Goal: Book appointment/travel/reservation

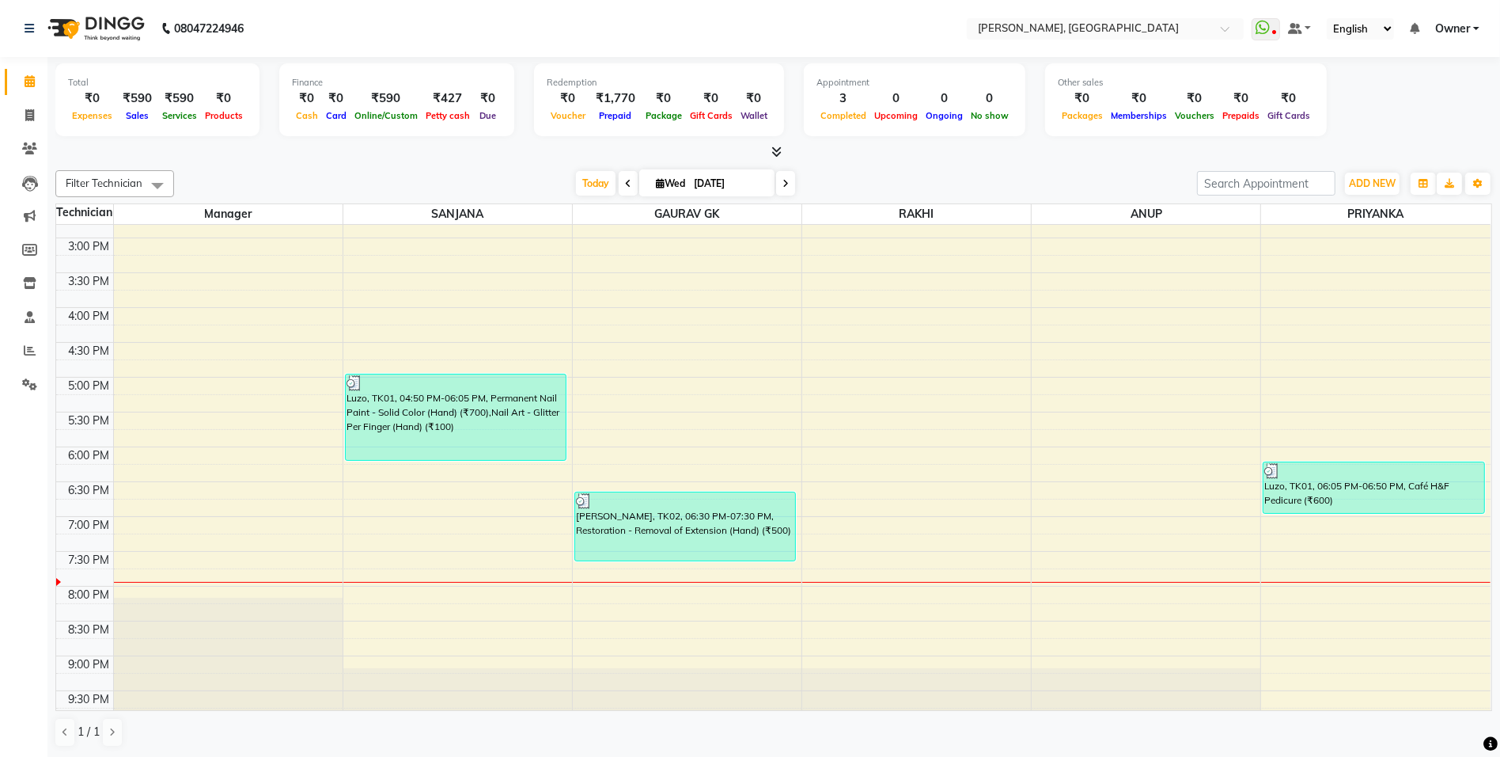
scroll to position [363, 0]
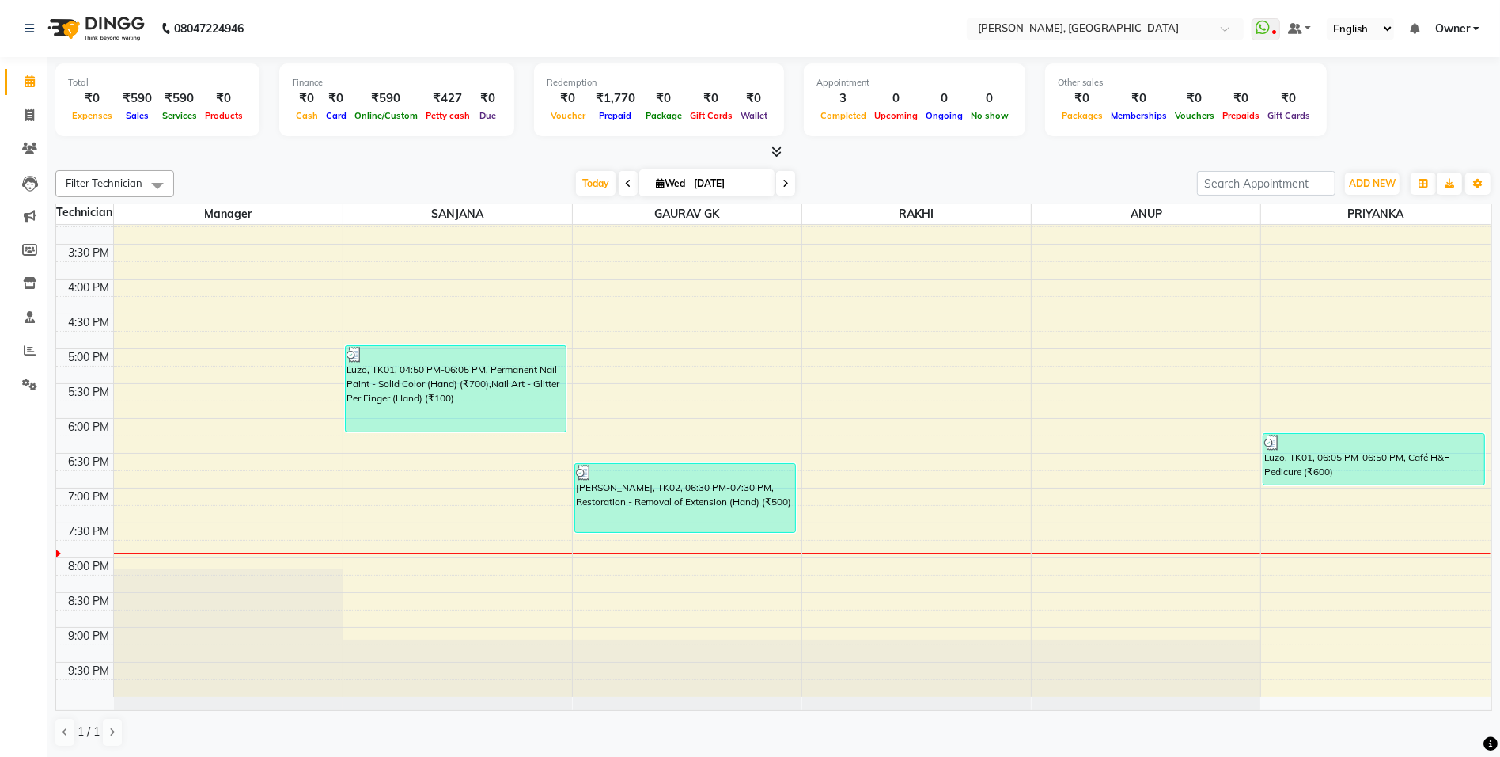
click at [612, 575] on div "10:00 AM 10:30 AM 11:00 AM 11:30 AM 12:00 PM 12:30 PM 1:00 PM 1:30 PM 2:00 PM 2…" at bounding box center [773, 279] width 1435 height 835
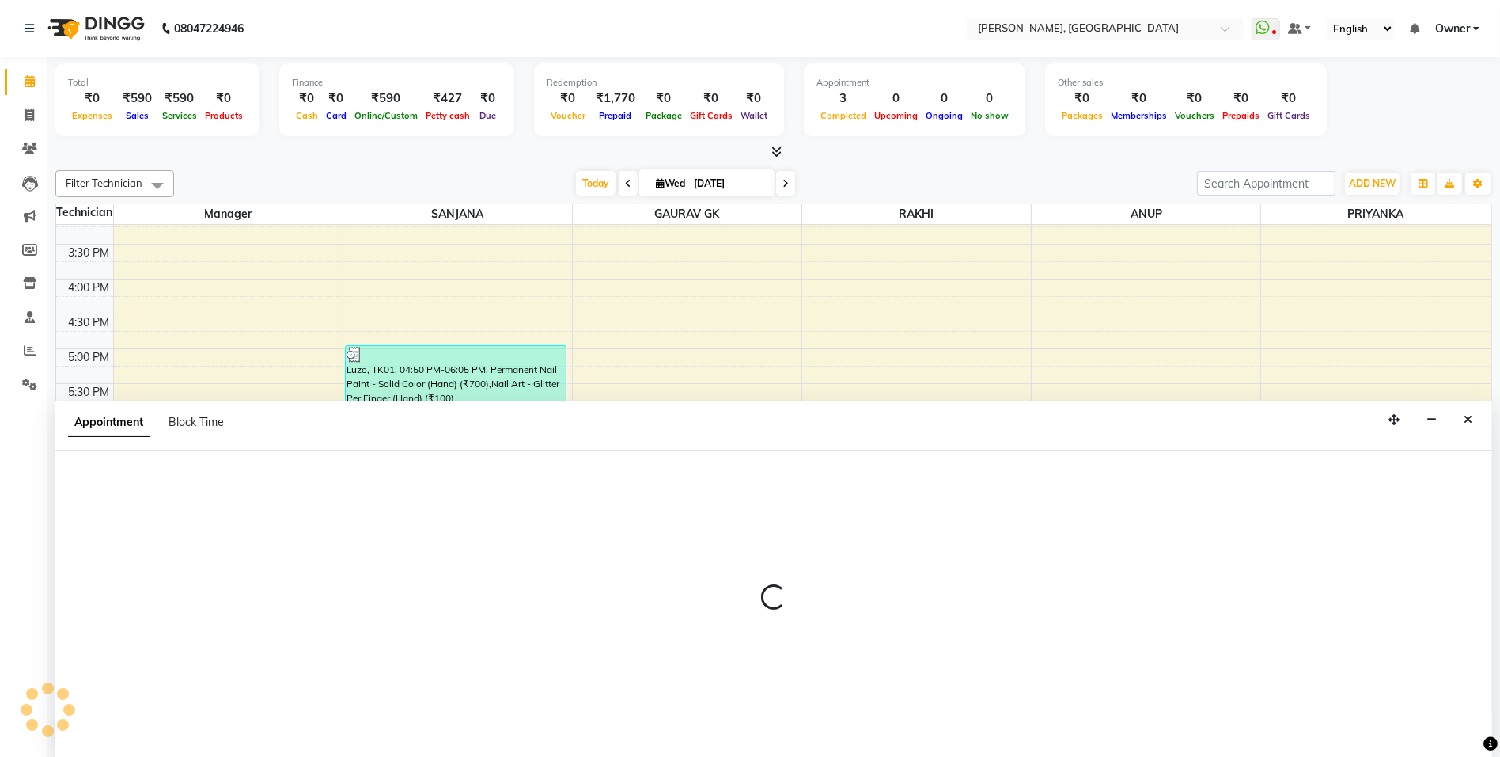
select select "86045"
select select "1200"
select select "tentative"
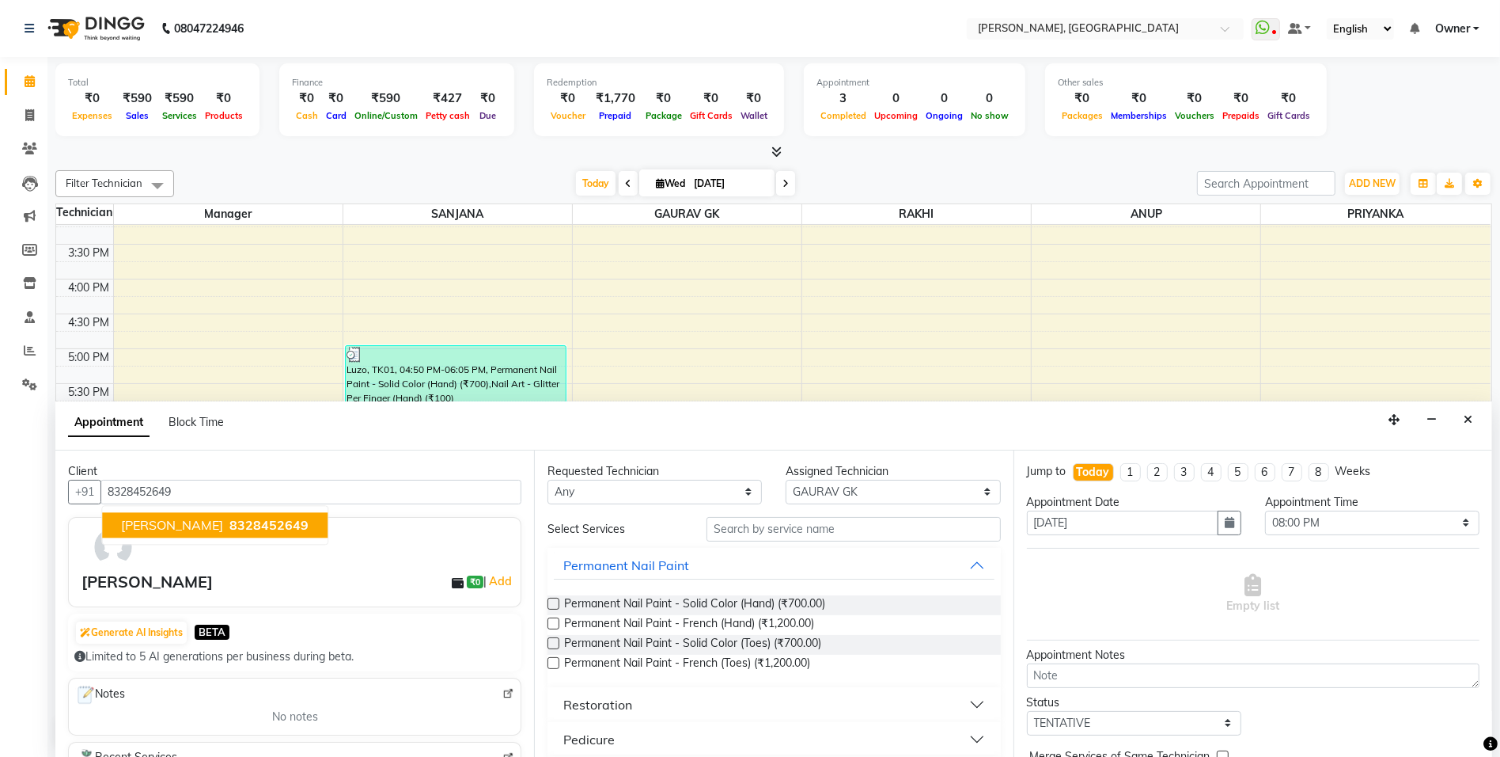
click at [230, 527] on span "8328452649" at bounding box center [269, 525] width 79 height 16
type input "8328452649"
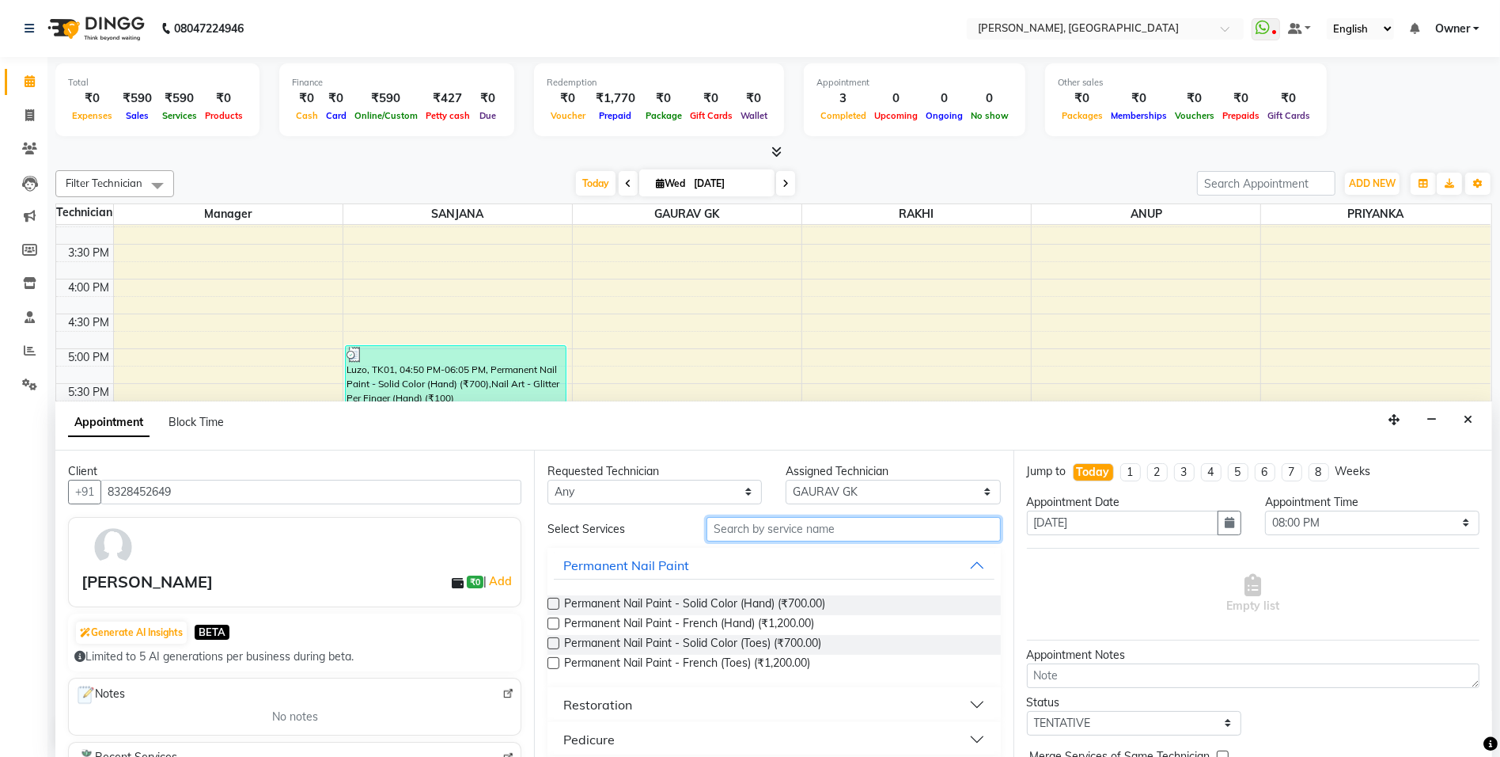
click at [770, 534] on input "text" at bounding box center [854, 529] width 294 height 25
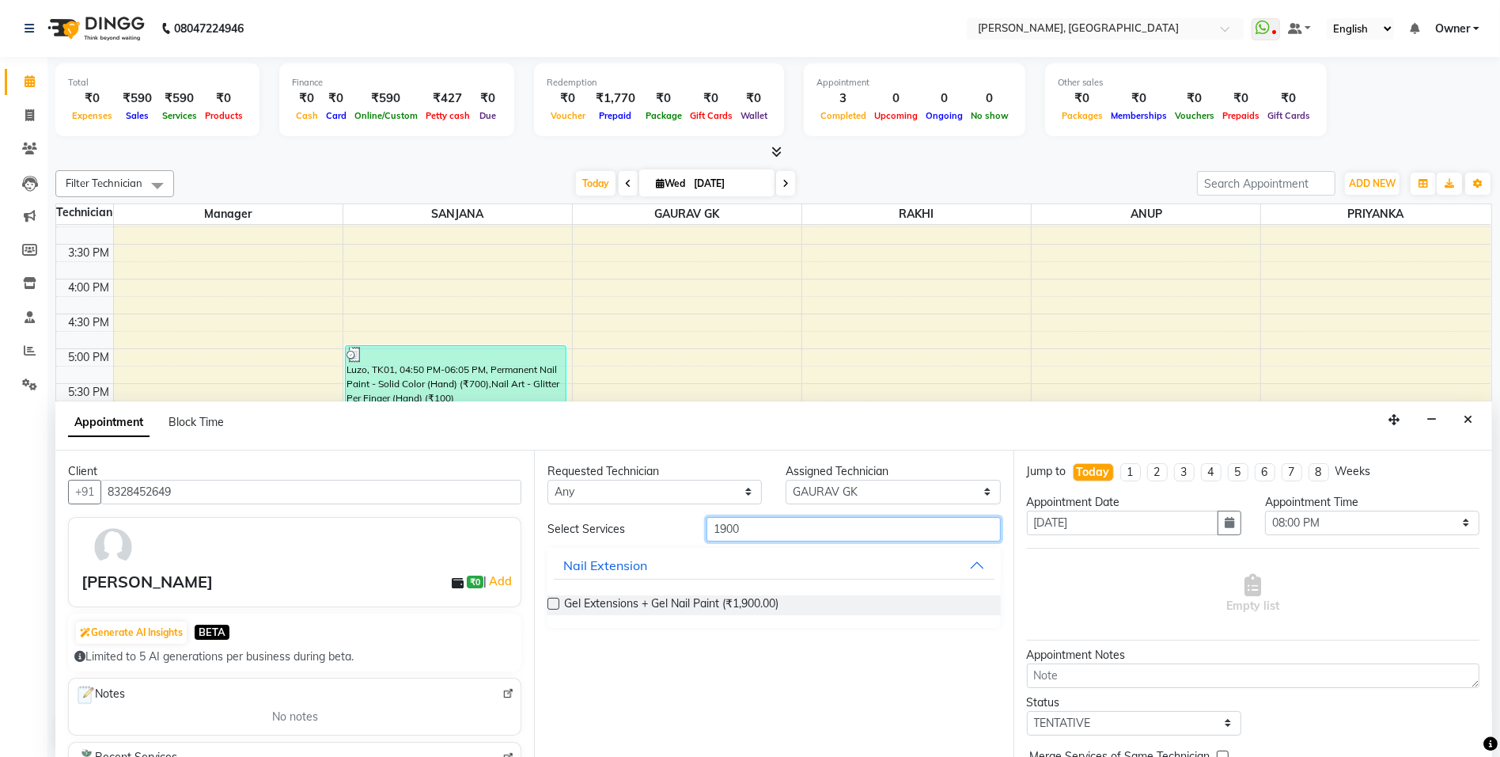
type input "1900"
click at [552, 601] on label at bounding box center [554, 603] width 12 height 12
click at [552, 601] on input "checkbox" at bounding box center [553, 605] width 10 height 10
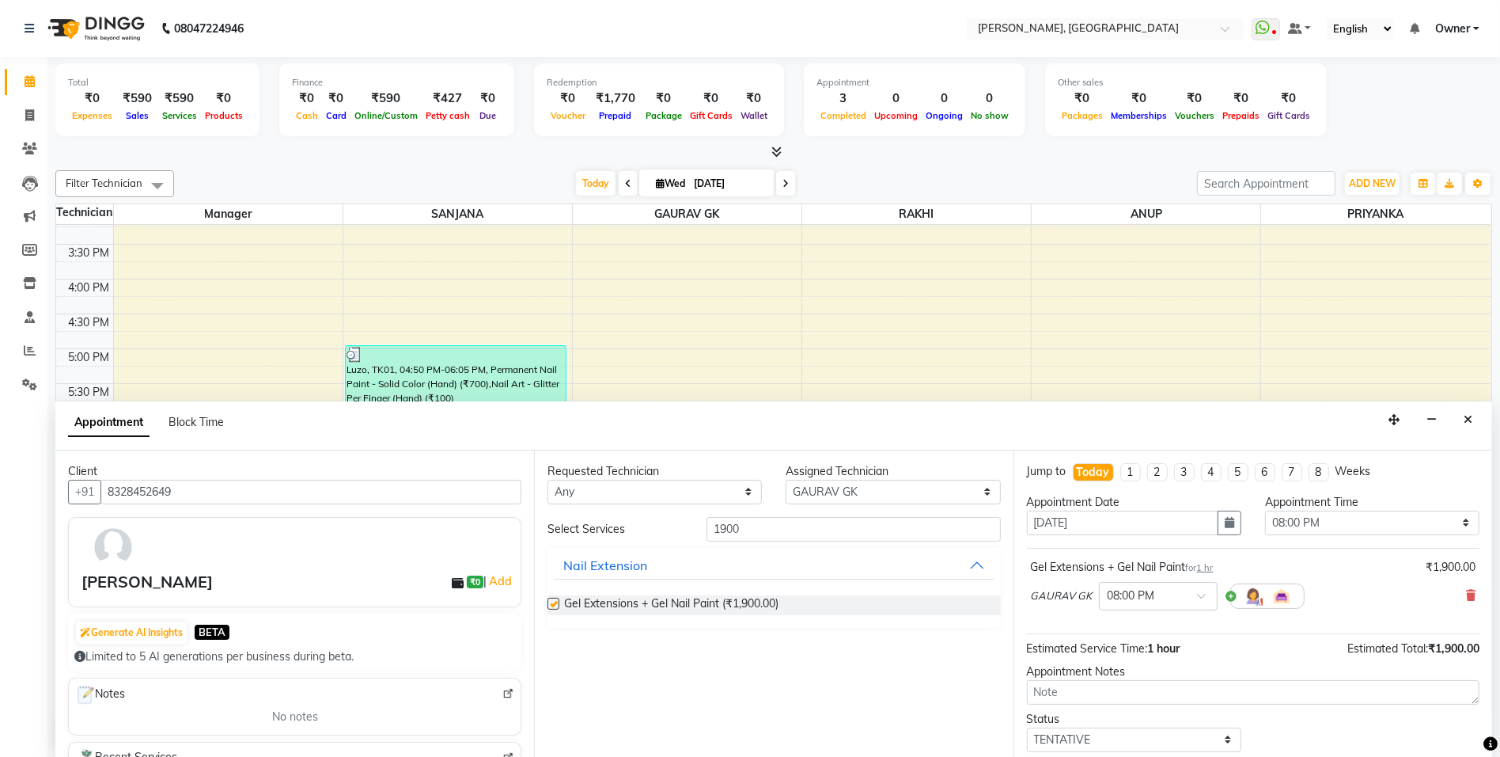
checkbox input "false"
click at [1318, 527] on select "Select 11:00 AM 11:15 AM 11:30 AM 11:45 AM 12:00 PM 12:15 PM 12:30 PM 12:45 PM …" at bounding box center [1372, 522] width 214 height 25
select select "1260"
click at [1265, 510] on select "Select 11:00 AM 11:15 AM 11:30 AM 11:45 AM 12:00 PM 12:15 PM 12:30 PM 12:45 PM …" at bounding box center [1372, 522] width 214 height 25
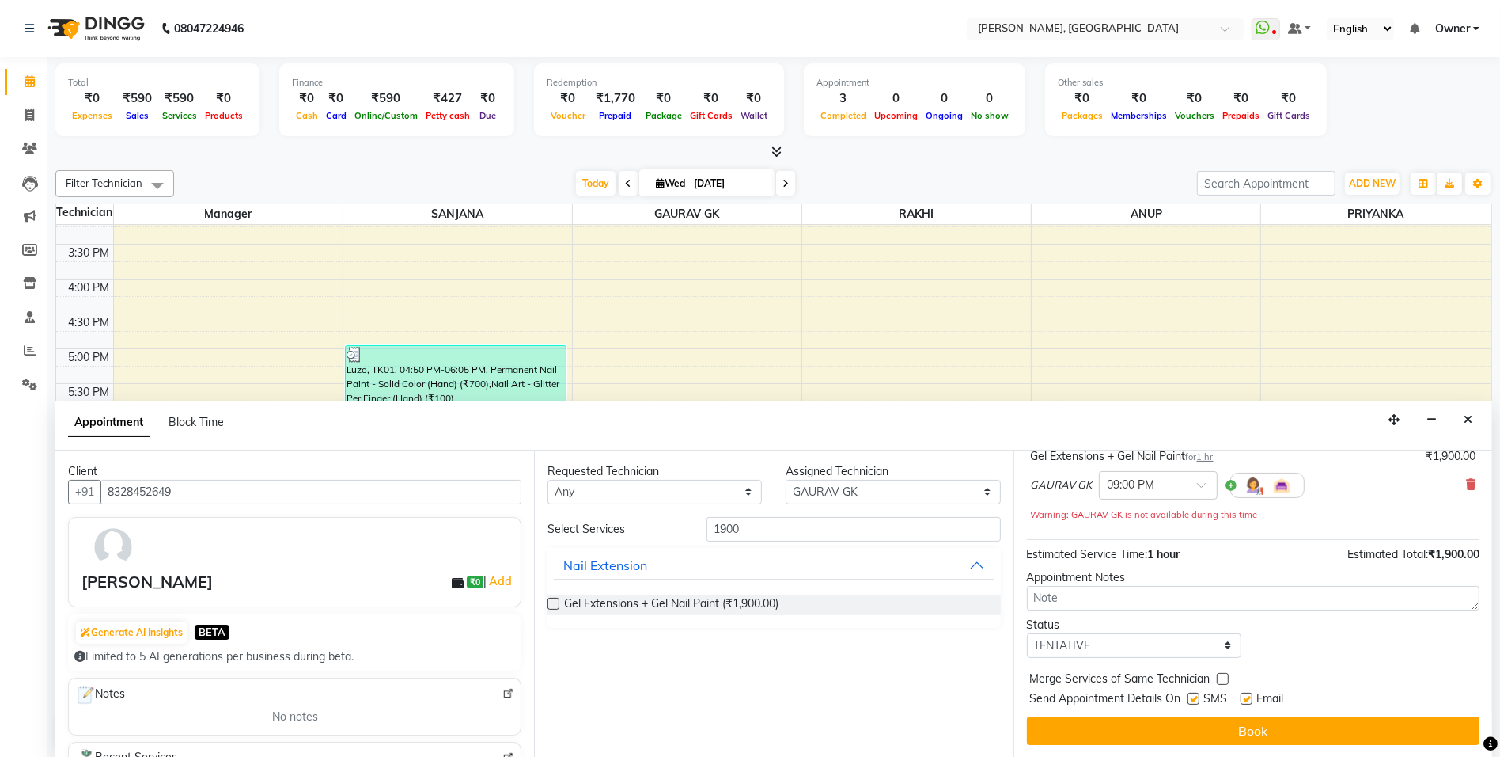
scroll to position [112, 0]
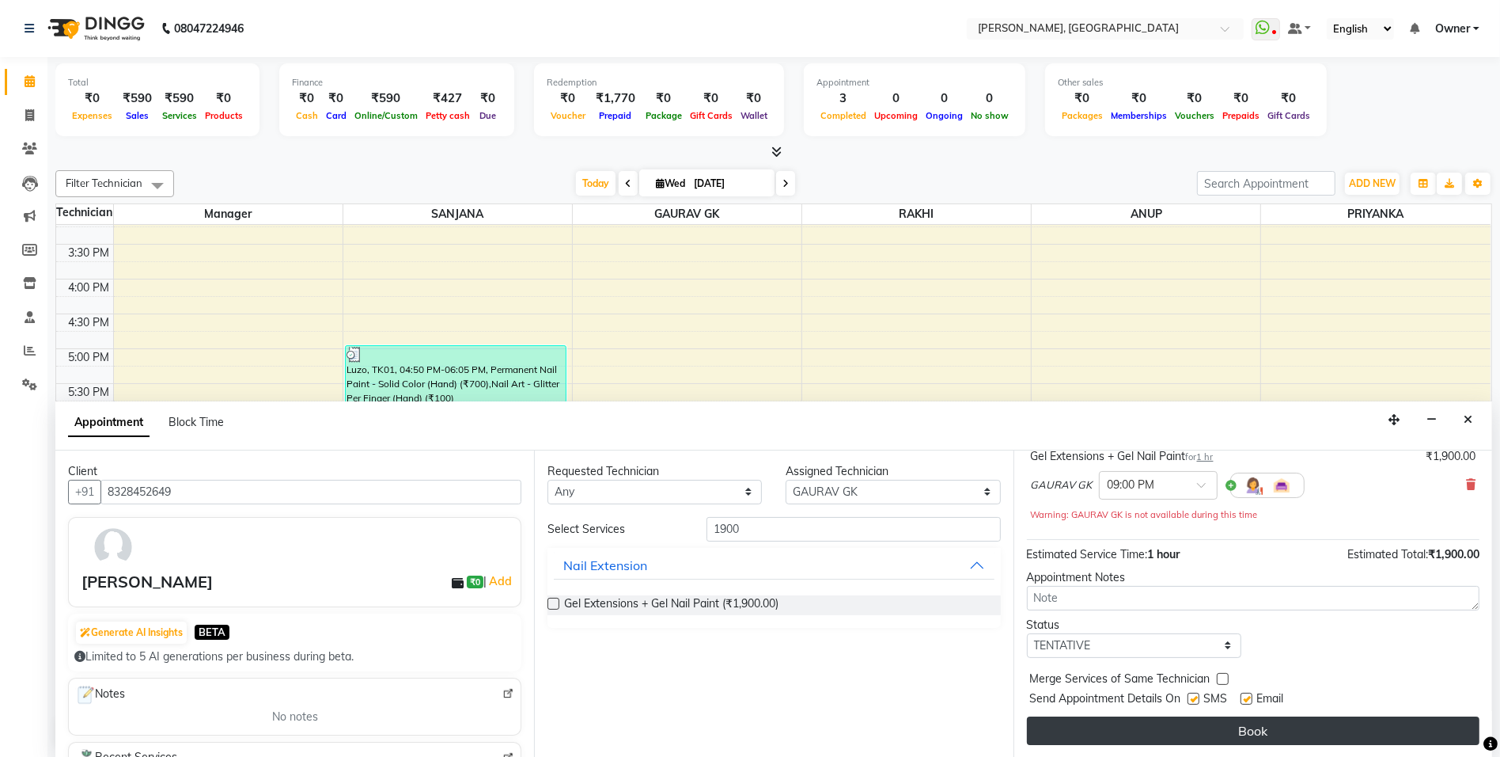
click at [1136, 738] on button "Book" at bounding box center [1253, 730] width 453 height 28
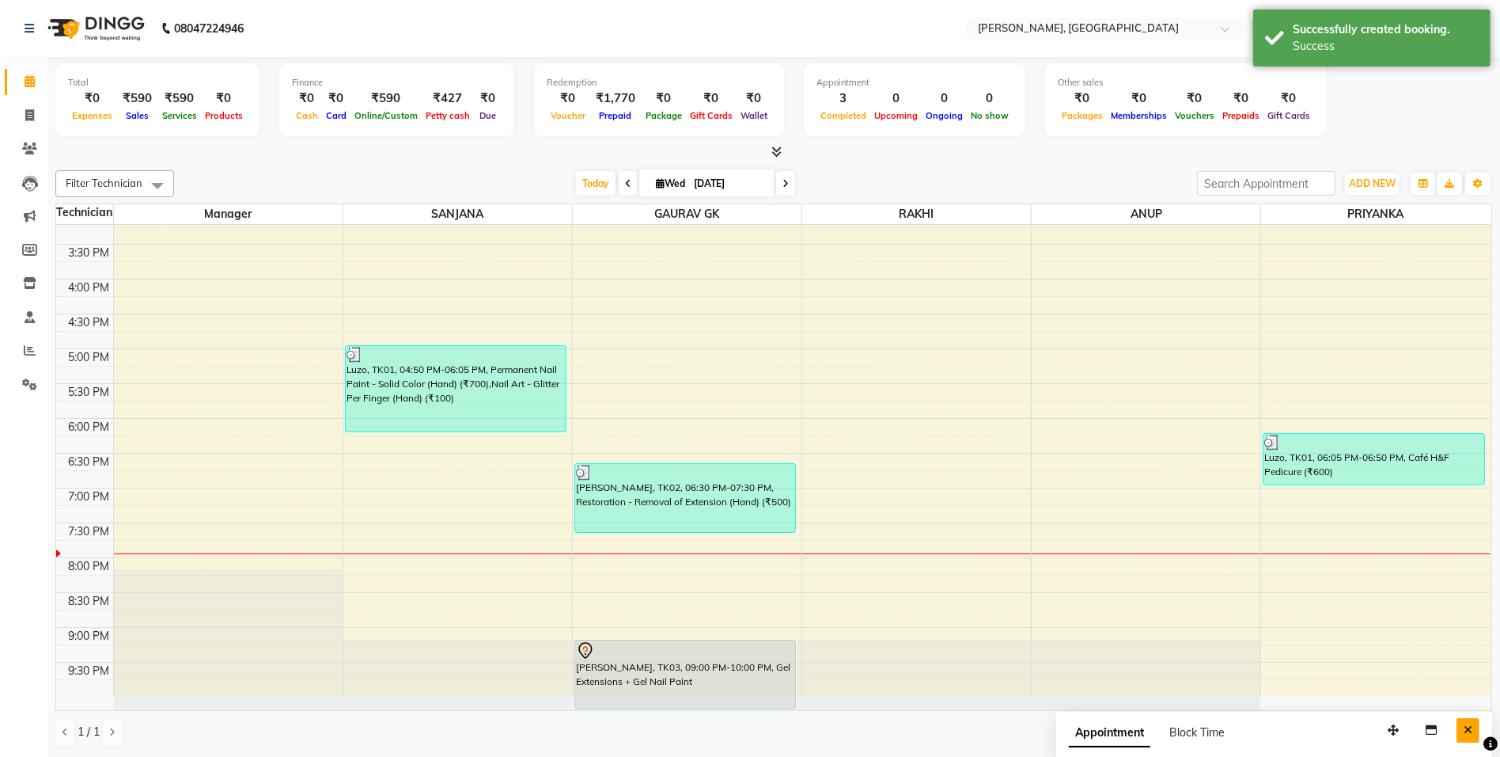
click at [1471, 734] on icon "Close" at bounding box center [1468, 729] width 9 height 11
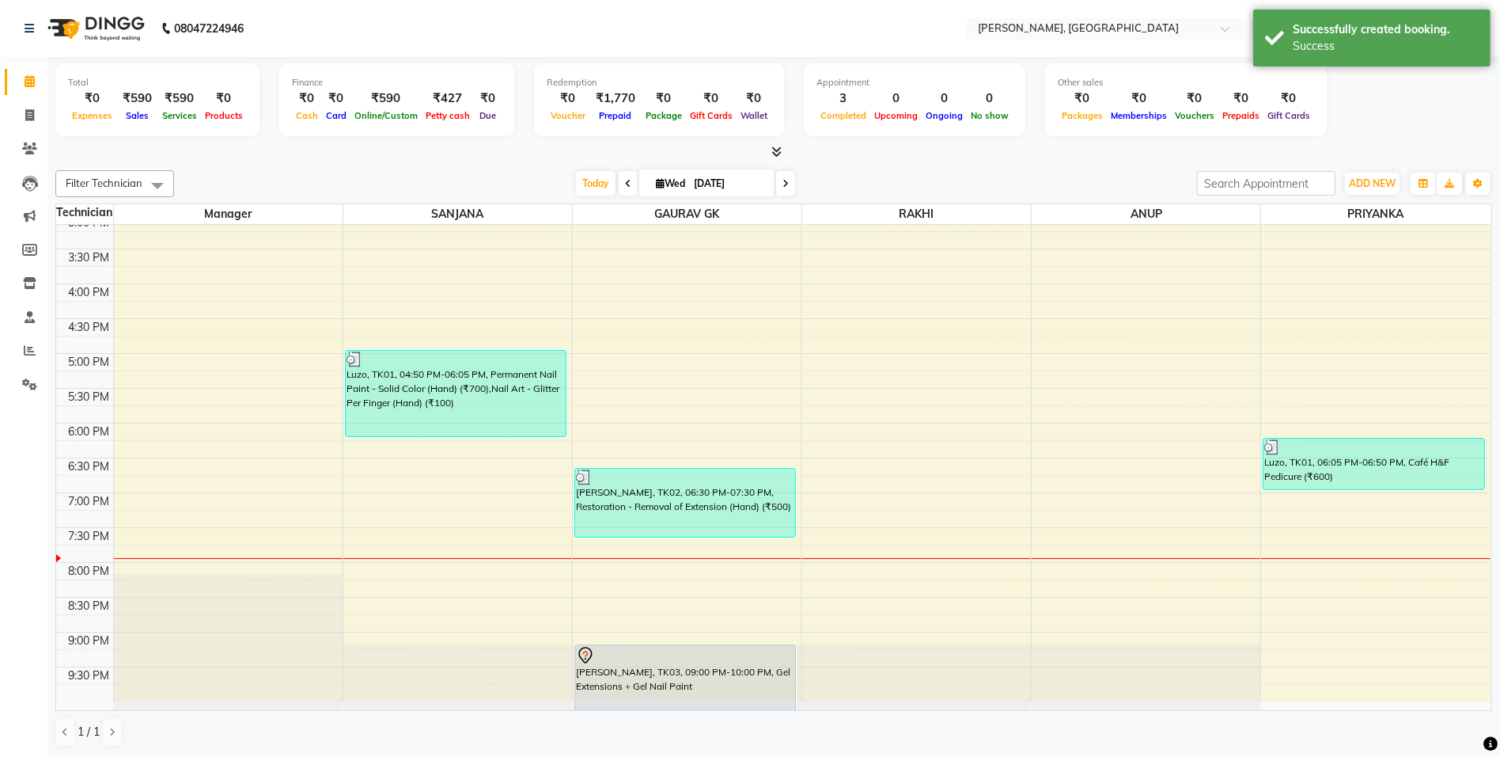
scroll to position [363, 0]
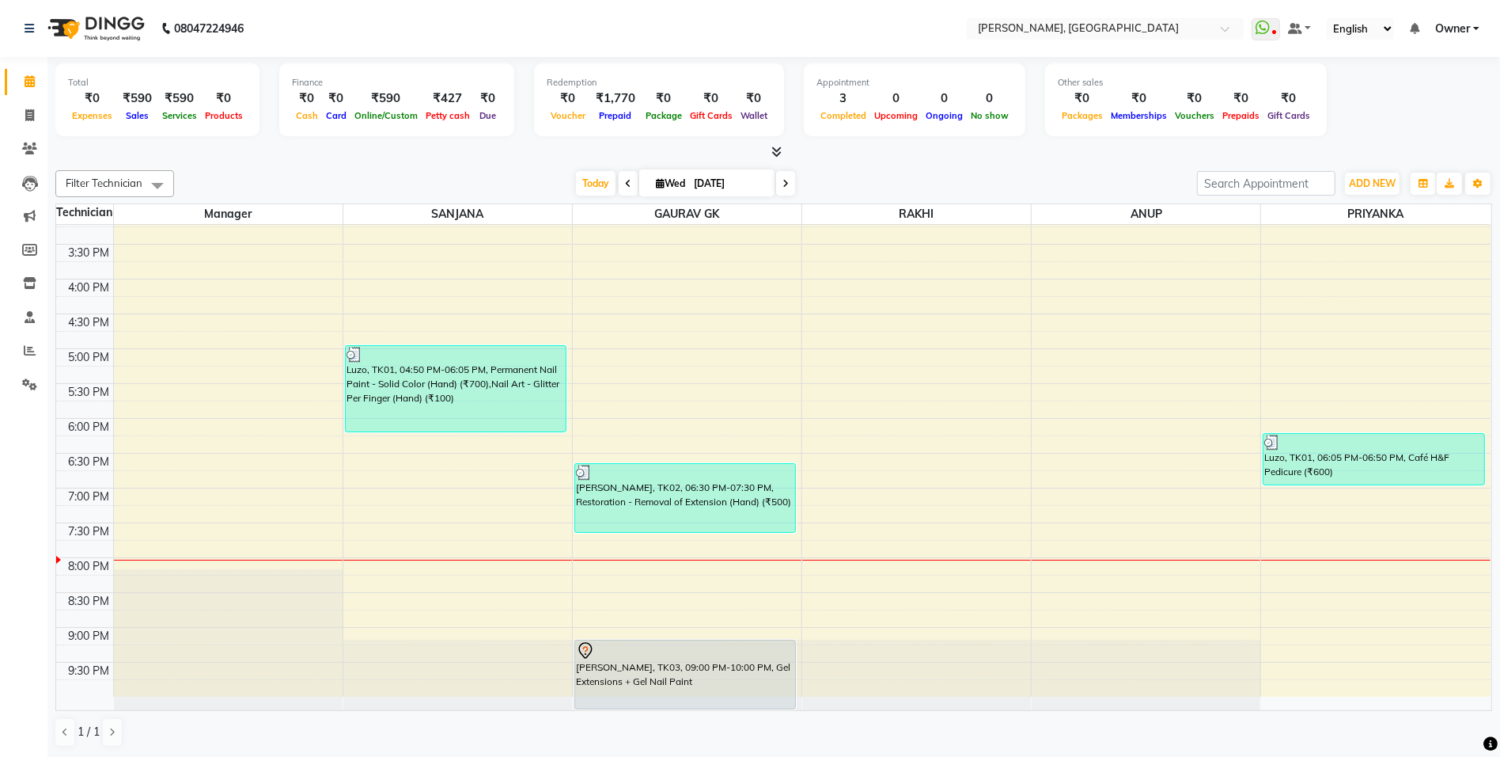
click at [783, 154] on div at bounding box center [773, 152] width 1437 height 17
click at [779, 153] on icon at bounding box center [777, 152] width 10 height 12
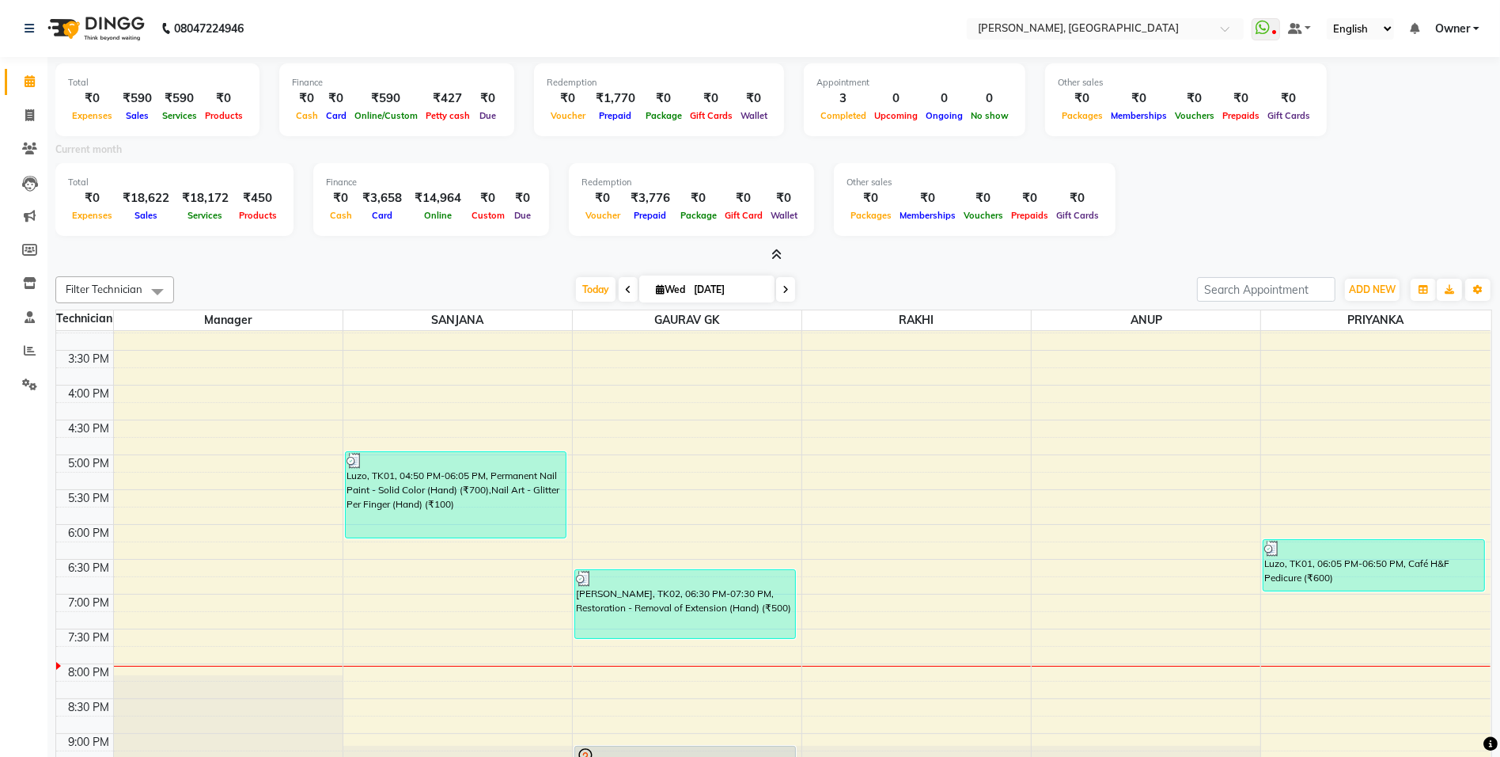
click at [780, 256] on icon at bounding box center [777, 254] width 10 height 12
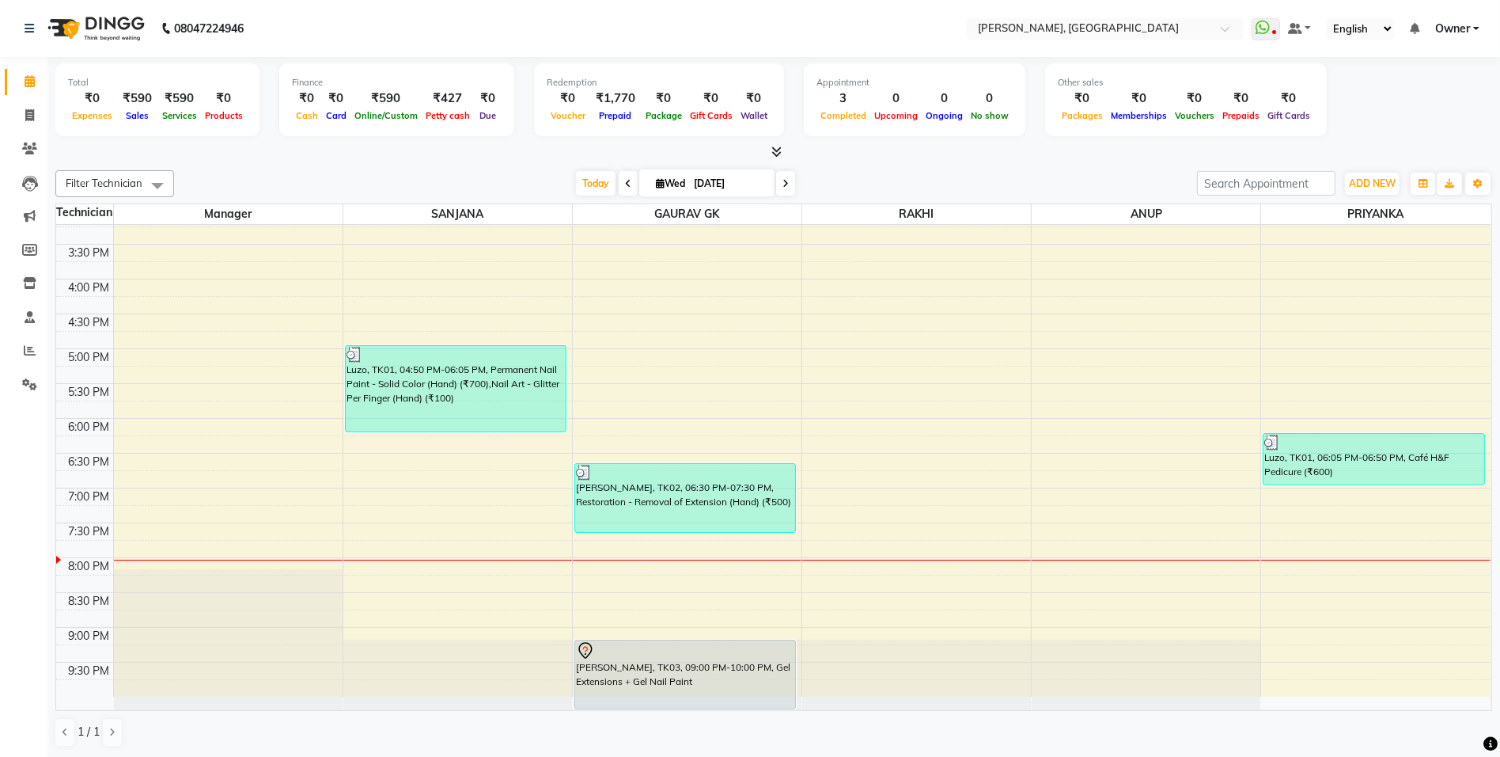
click at [773, 149] on icon at bounding box center [777, 152] width 10 height 12
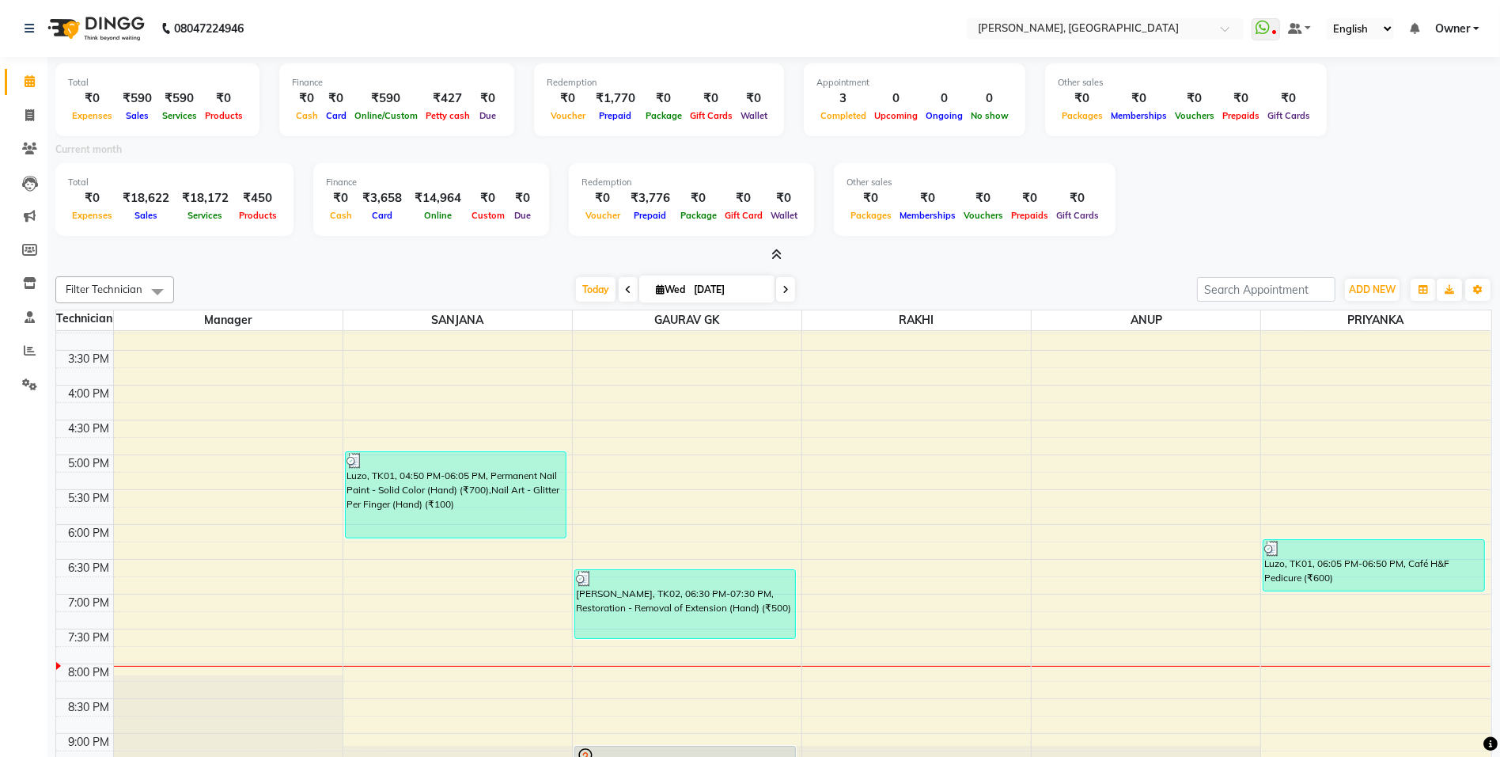
click at [777, 248] on icon at bounding box center [777, 254] width 10 height 12
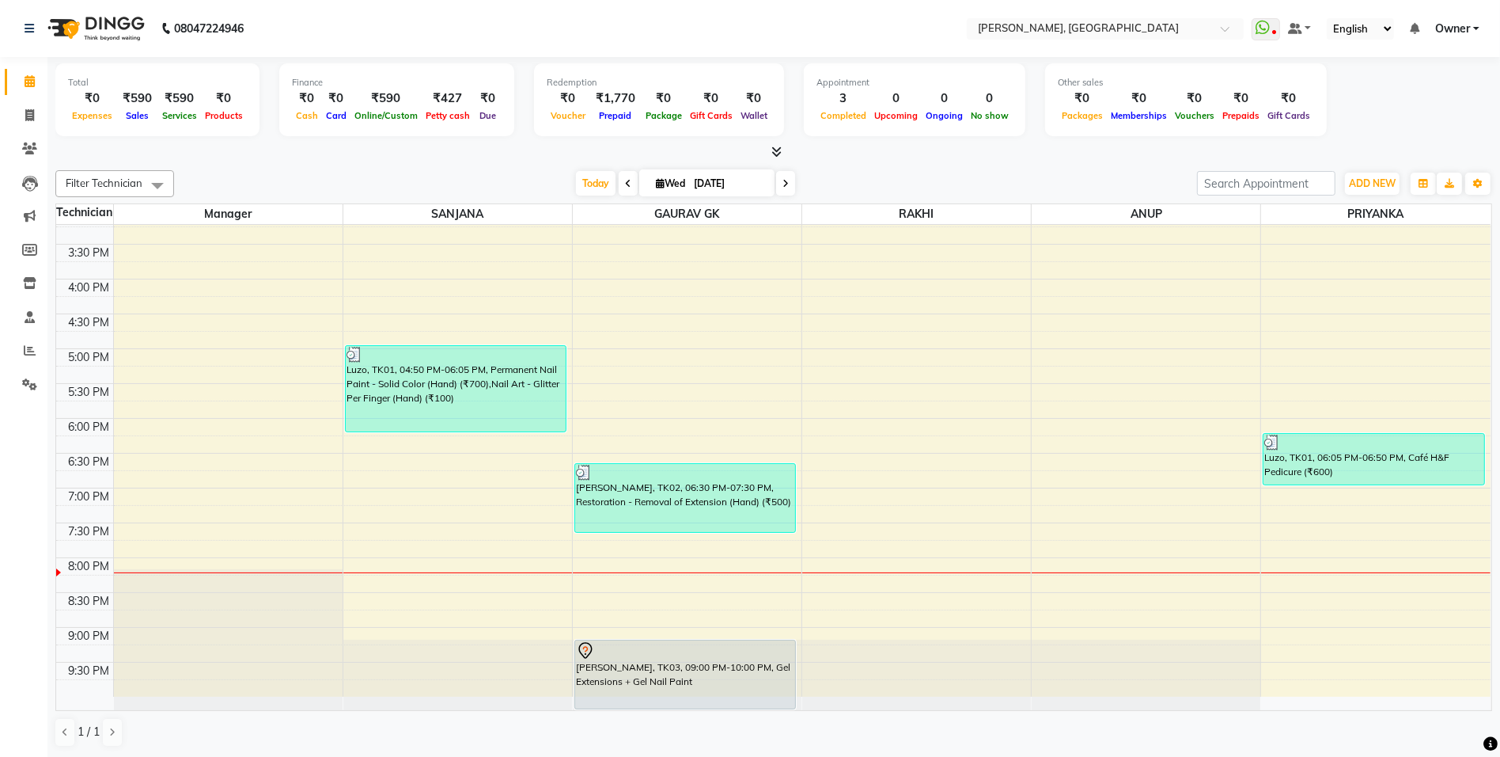
click at [499, 369] on div "Luzo, TK01, 04:50 PM-06:05 PM, Permanent Nail Paint - Solid Color (Hand) (₹700)…" at bounding box center [456, 388] width 220 height 85
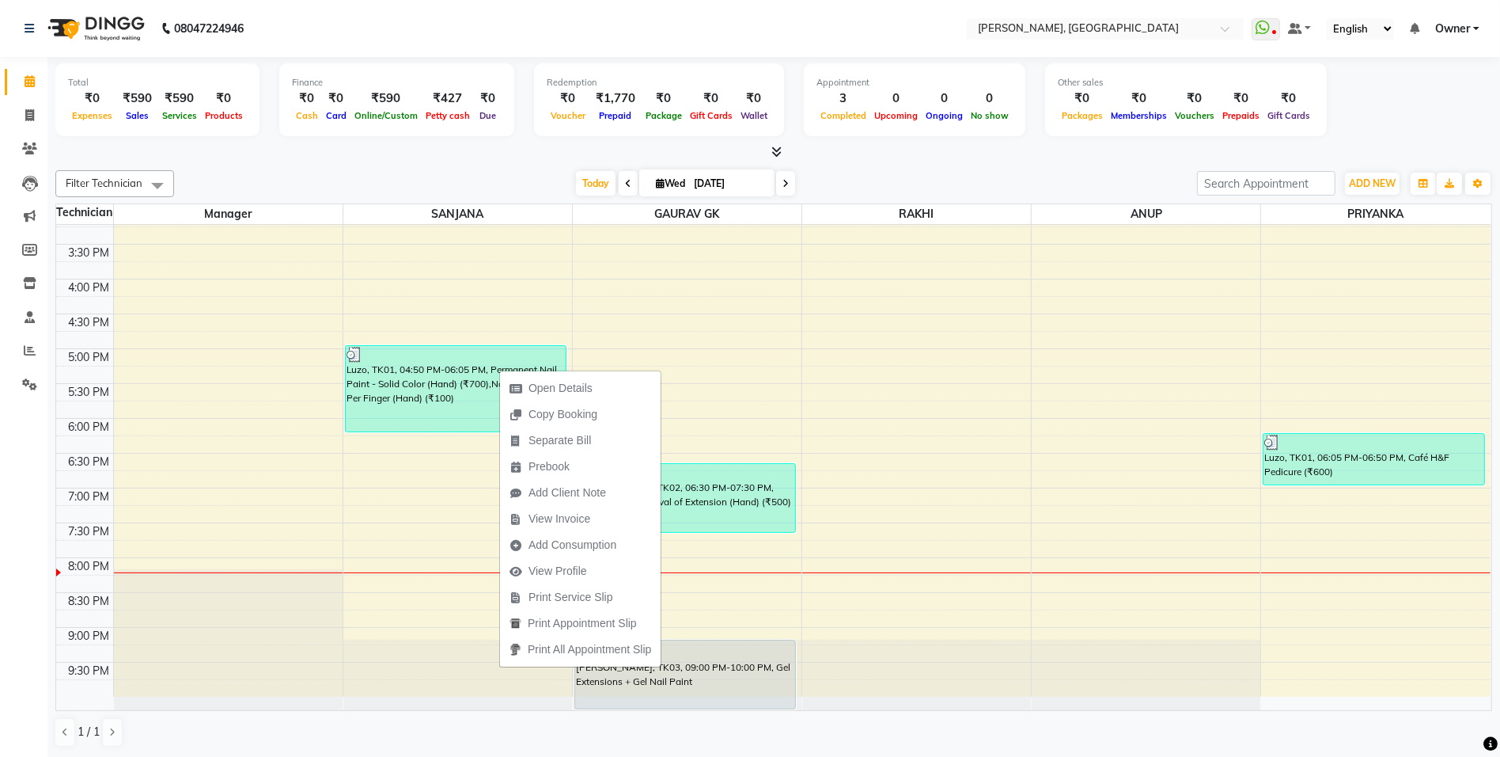
click at [997, 179] on div "[DATE] [DATE]" at bounding box center [685, 184] width 1007 height 24
